Goal: Navigation & Orientation: Find specific page/section

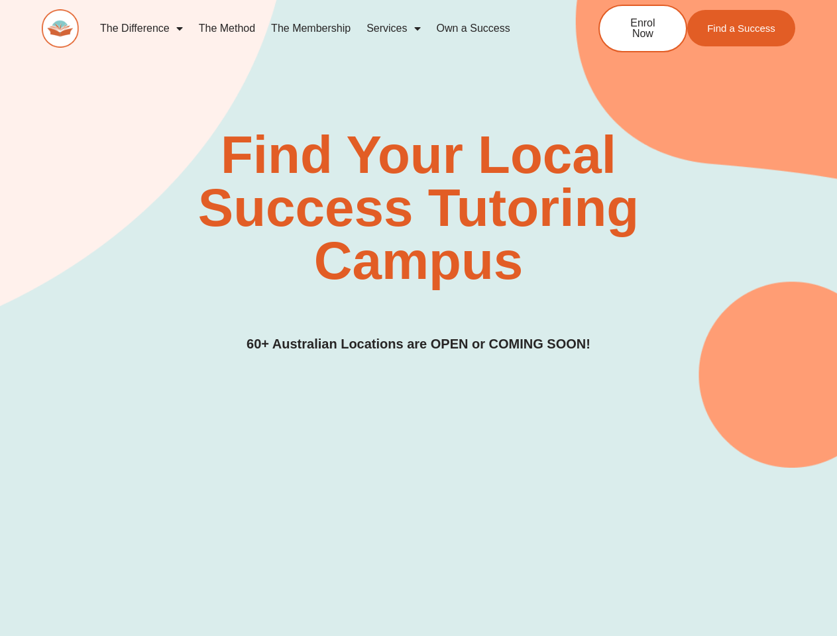
click at [418, 318] on div "Find Your Local Success Tutoring Campus 60+ Australian Locations are OPEN or CO…" at bounding box center [419, 242] width 754 height 226
click at [393, 29] on link "Services" at bounding box center [394, 28] width 70 height 30
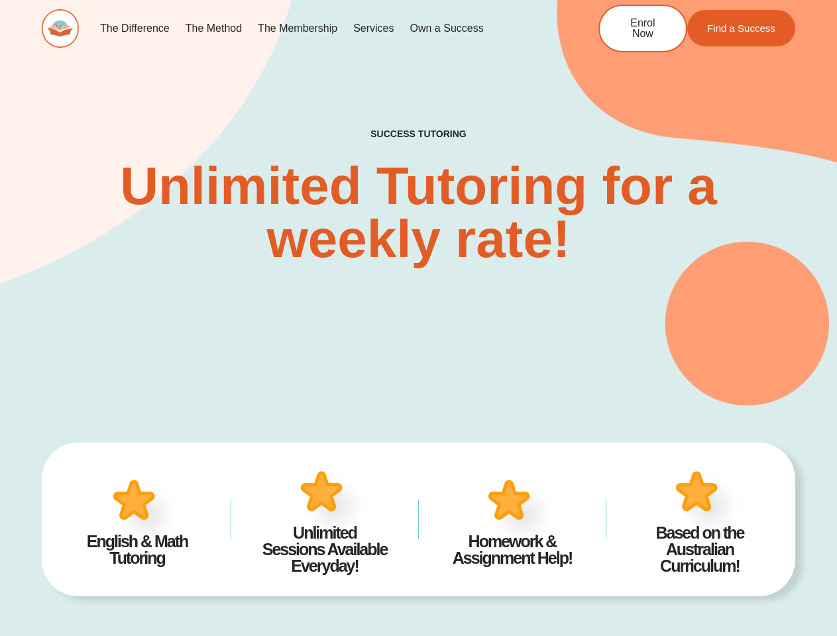
click at [418, 318] on div "SUCCESS TUTORING​ Unlimited Tutoring for a weekly rate!" at bounding box center [419, 176] width 754 height 457
click at [373, 29] on link "Services" at bounding box center [373, 28] width 56 height 30
